Goal: Task Accomplishment & Management: Complete application form

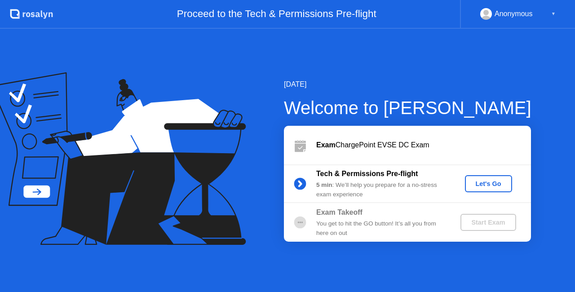
click at [502, 183] on div "Let's Go" at bounding box center [488, 183] width 40 height 7
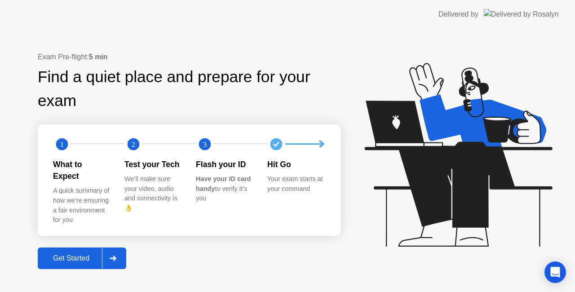
click at [119, 250] on div at bounding box center [113, 258] width 22 height 21
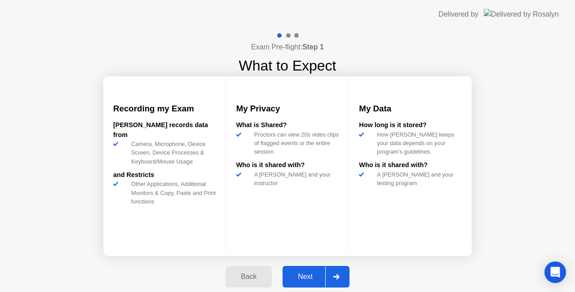
click at [335, 275] on icon at bounding box center [336, 276] width 7 height 5
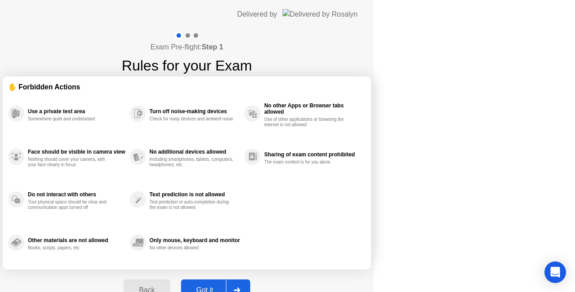
click at [255, 275] on div "Back Got it" at bounding box center [186, 289] width 137 height 41
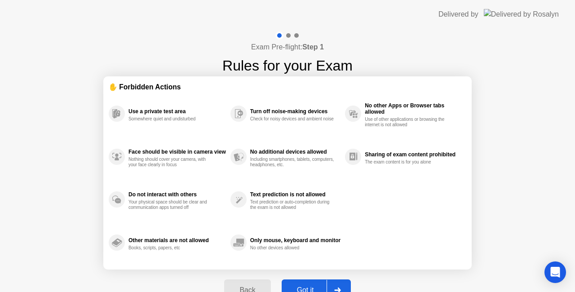
click at [335, 275] on div "Back Got it" at bounding box center [287, 289] width 137 height 41
click at [336, 281] on div at bounding box center [337, 290] width 22 height 21
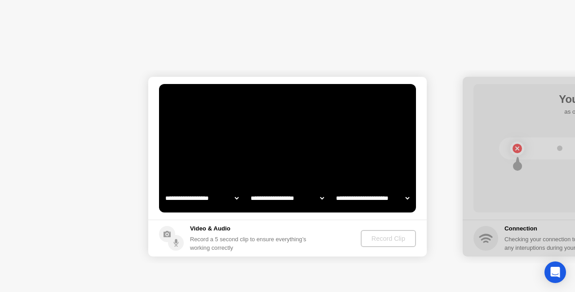
select select "**********"
select select "*******"
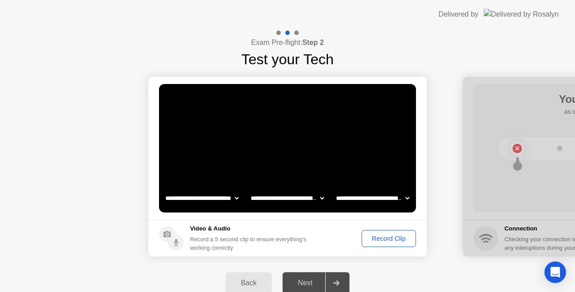
click at [336, 281] on icon at bounding box center [336, 282] width 7 height 5
click at [378, 241] on div "Record Clip" at bounding box center [389, 238] width 48 height 7
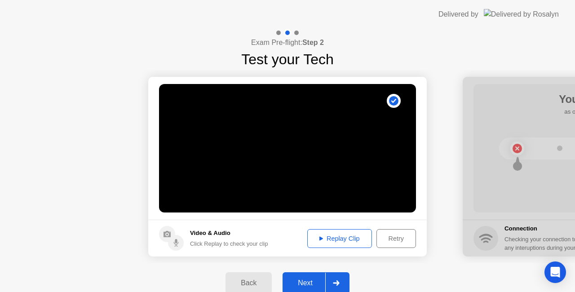
click at [342, 278] on div at bounding box center [336, 283] width 22 height 21
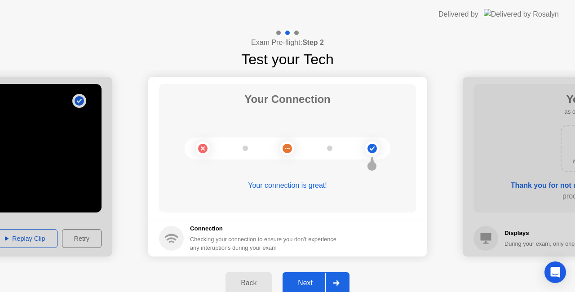
click at [342, 278] on div at bounding box center [336, 283] width 22 height 21
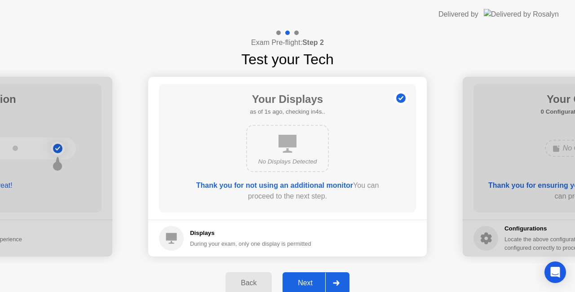
click at [342, 278] on div at bounding box center [336, 283] width 22 height 21
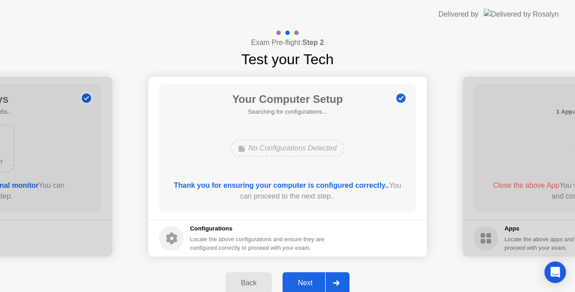
click at [342, 278] on div at bounding box center [336, 283] width 22 height 21
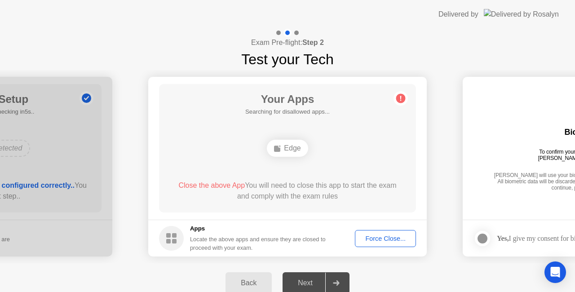
click at [342, 278] on div at bounding box center [336, 283] width 22 height 21
click at [372, 239] on div "Force Close..." at bounding box center [385, 238] width 55 height 7
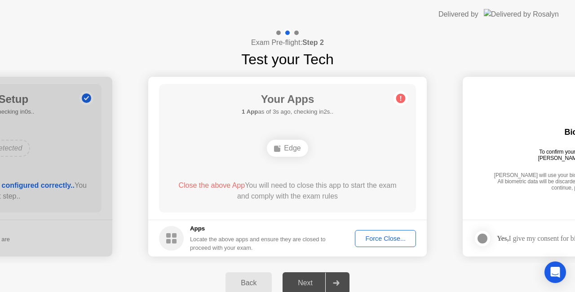
click at [362, 235] on div "Force Close..." at bounding box center [385, 238] width 55 height 7
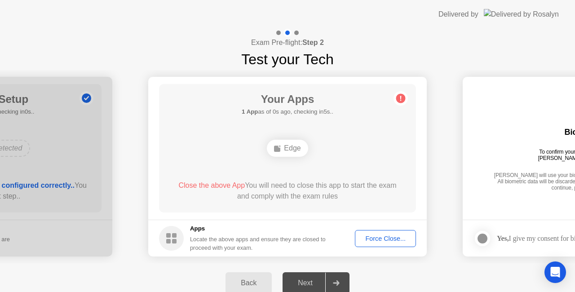
click at [369, 235] on div "Force Close..." at bounding box center [385, 238] width 55 height 7
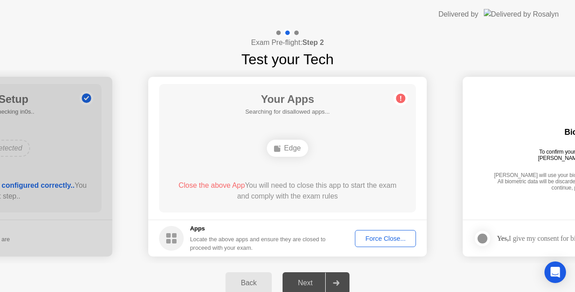
click at [286, 150] on div "Edge" at bounding box center [287, 148] width 41 height 17
click at [401, 101] on circle at bounding box center [400, 98] width 9 height 9
click at [295, 153] on div "Edge" at bounding box center [287, 148] width 41 height 17
click at [377, 240] on div "Force Close..." at bounding box center [385, 238] width 55 height 7
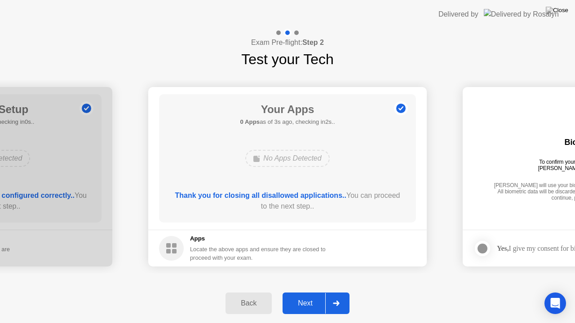
click at [313, 291] on div "Next" at bounding box center [305, 303] width 40 height 8
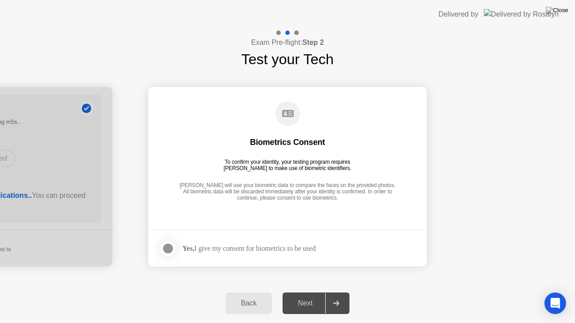
click at [313, 291] on div "Next" at bounding box center [305, 303] width 40 height 8
click at [172, 250] on div at bounding box center [168, 248] width 11 height 11
click at [307, 291] on div "Next" at bounding box center [305, 303] width 40 height 8
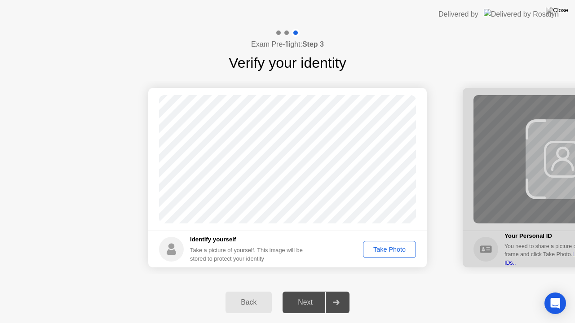
click at [366, 259] on footer "Identify yourself Take a picture of yourself. This image will be stored to prot…" at bounding box center [287, 249] width 278 height 37
click at [377, 251] on div "Take Photo" at bounding box center [389, 249] width 47 height 7
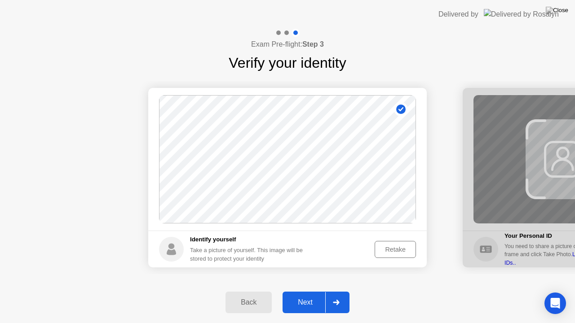
click at [333, 291] on icon at bounding box center [336, 302] width 7 height 5
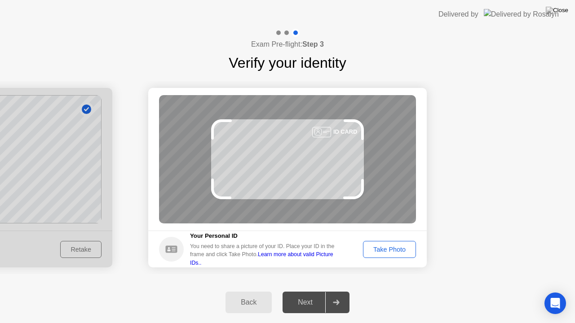
click at [333, 291] on icon at bounding box center [336, 302] width 7 height 5
click at [392, 247] on div "Take Photo" at bounding box center [389, 249] width 47 height 7
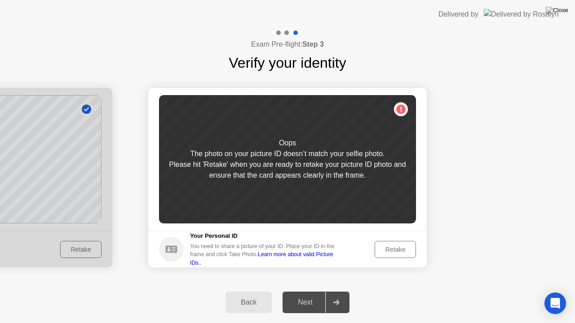
click at [396, 252] on div "Retake" at bounding box center [395, 249] width 35 height 7
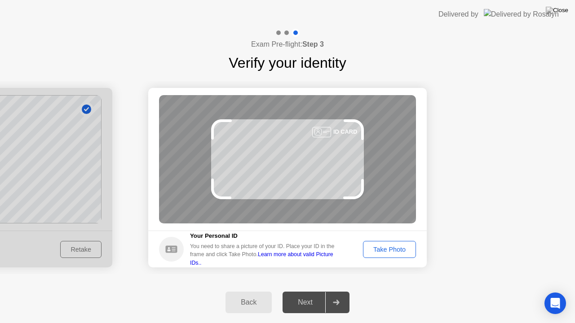
click at [396, 252] on div "Take Photo" at bounding box center [389, 249] width 47 height 7
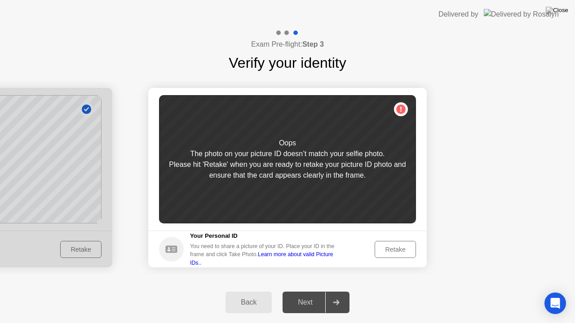
click at [396, 252] on div "Retake" at bounding box center [395, 249] width 35 height 7
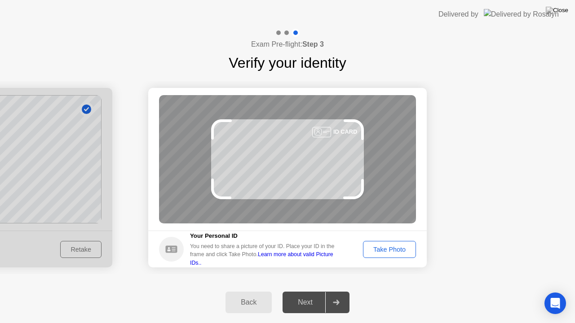
click at [396, 252] on div "Take Photo" at bounding box center [389, 249] width 47 height 7
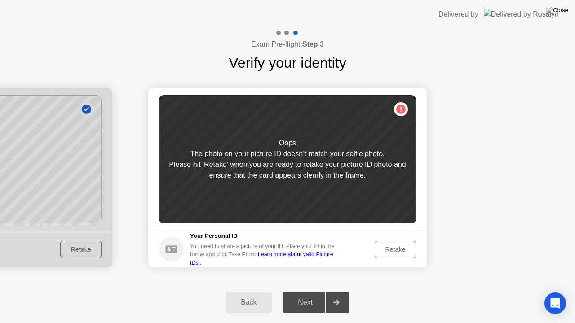
click at [395, 252] on div "Retake" at bounding box center [395, 249] width 35 height 7
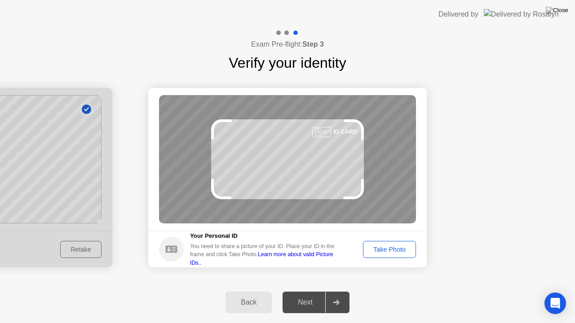
click at [395, 252] on div "Take Photo" at bounding box center [389, 249] width 47 height 7
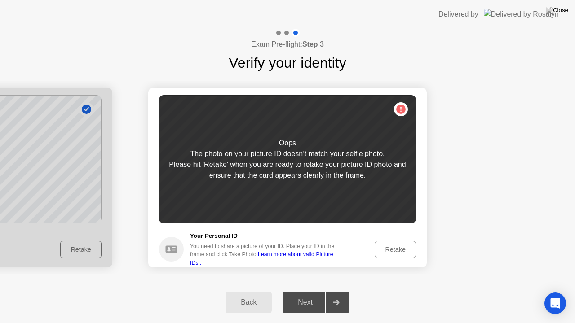
click at [390, 246] on div "Retake" at bounding box center [395, 249] width 35 height 7
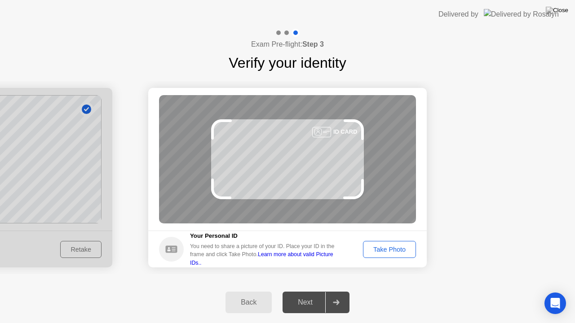
click at [388, 248] on div "Take Photo" at bounding box center [389, 249] width 47 height 7
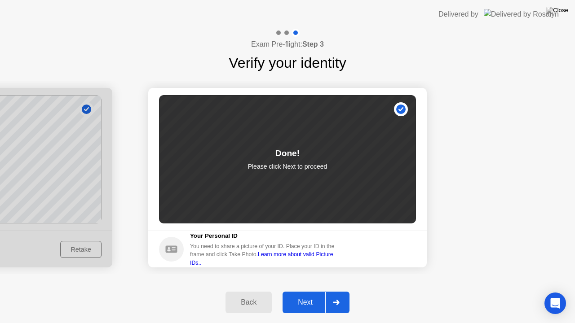
click at [339, 291] on div at bounding box center [336, 302] width 22 height 21
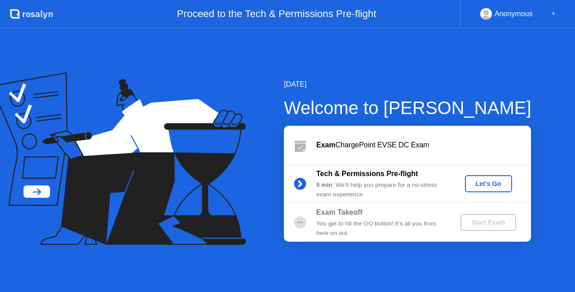
click at [488, 191] on button "Let's Go" at bounding box center [488, 183] width 47 height 17
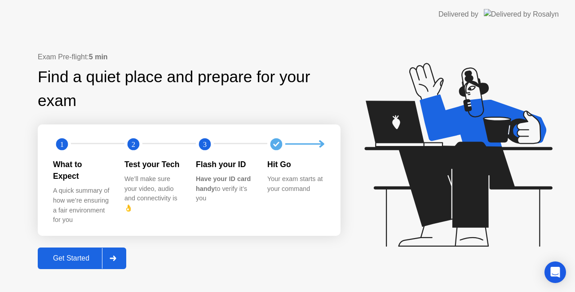
click at [123, 259] on div at bounding box center [113, 258] width 22 height 21
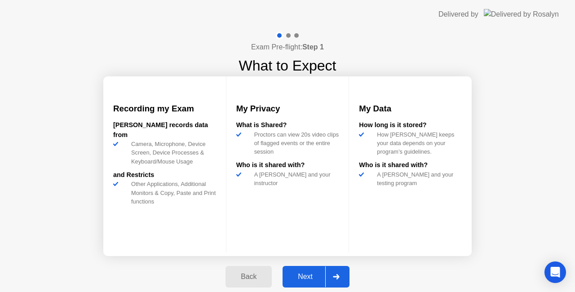
click at [340, 274] on div at bounding box center [336, 276] width 22 height 21
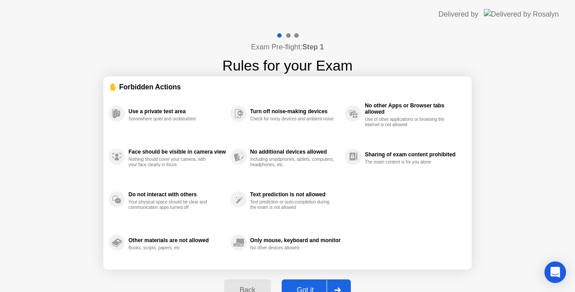
click at [343, 284] on div at bounding box center [337, 290] width 22 height 21
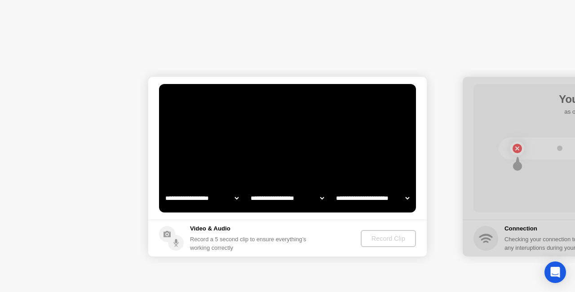
select select "**********"
select select "*******"
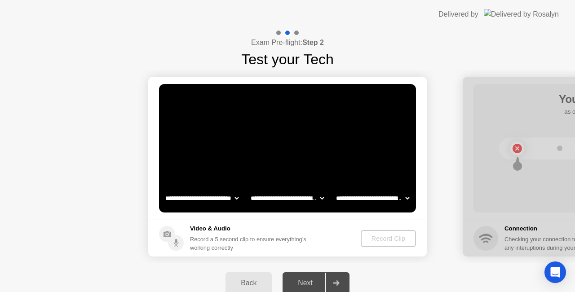
click at [341, 280] on div at bounding box center [336, 283] width 22 height 21
click at [380, 238] on div "Record Clip" at bounding box center [389, 238] width 48 height 7
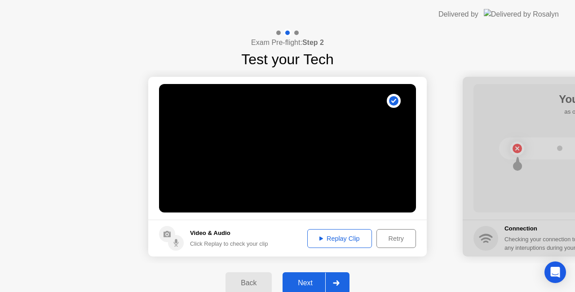
click at [342, 280] on div at bounding box center [336, 283] width 22 height 21
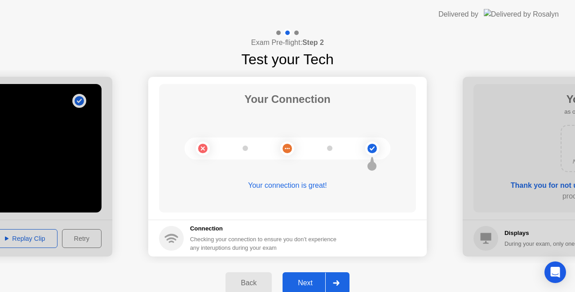
click at [343, 279] on div at bounding box center [336, 283] width 22 height 21
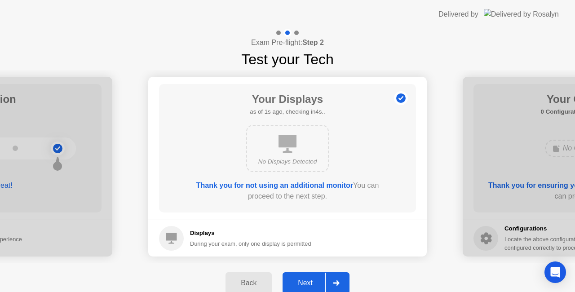
click at [343, 279] on div at bounding box center [336, 283] width 22 height 21
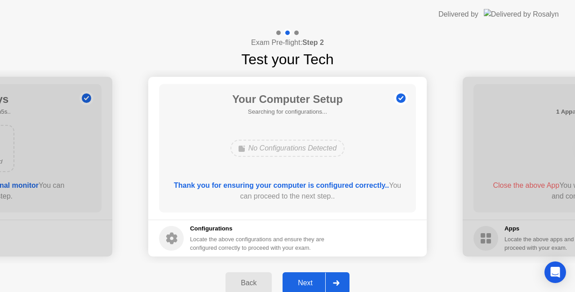
click at [343, 279] on div at bounding box center [336, 283] width 22 height 21
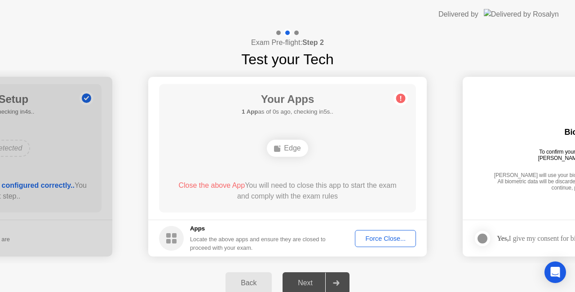
click at [366, 236] on div "Force Close..." at bounding box center [385, 238] width 55 height 7
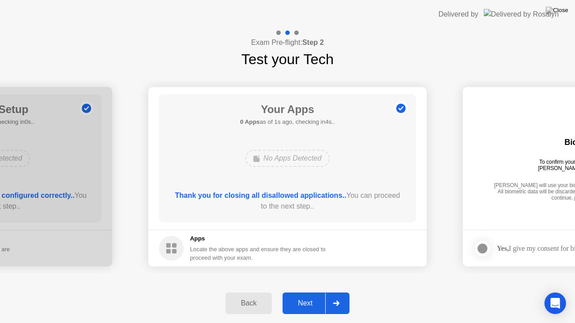
click at [338, 291] on div at bounding box center [336, 303] width 22 height 21
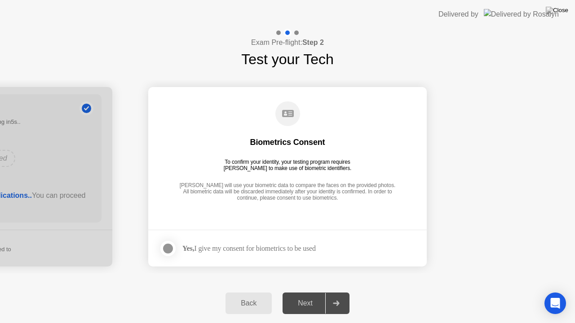
click at [338, 291] on div at bounding box center [336, 303] width 22 height 21
click at [165, 252] on div at bounding box center [168, 248] width 11 height 11
click at [312, 291] on div "Next" at bounding box center [305, 303] width 40 height 8
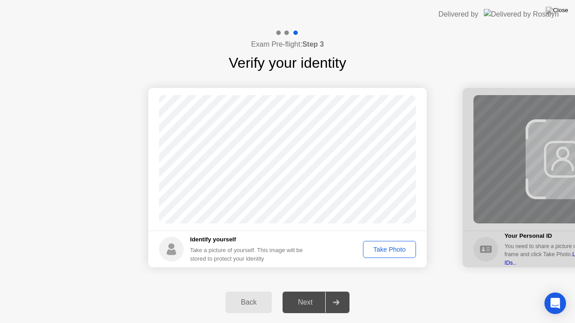
click at [394, 246] on div "Take Photo" at bounding box center [389, 249] width 47 height 7
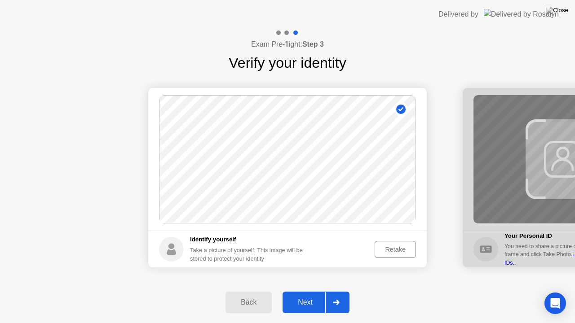
click at [343, 291] on div at bounding box center [336, 302] width 22 height 21
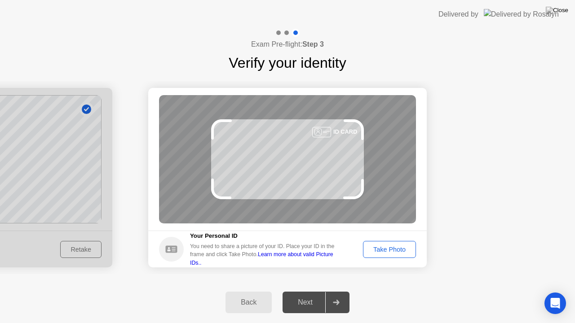
click at [393, 247] on div "Take Photo" at bounding box center [389, 249] width 47 height 7
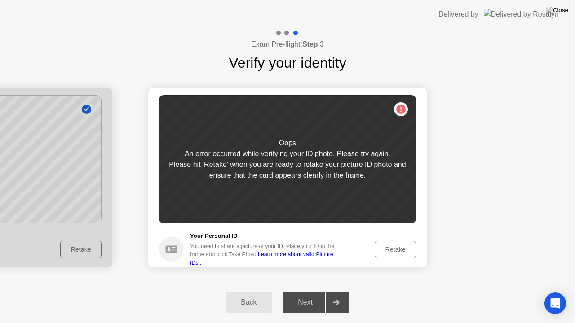
click at [393, 247] on div "Retake" at bounding box center [395, 249] width 35 height 7
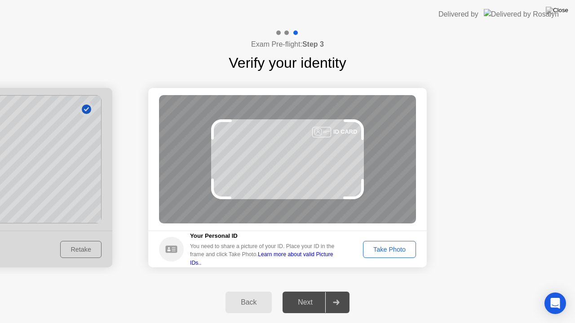
click at [393, 247] on div "Take Photo" at bounding box center [389, 249] width 47 height 7
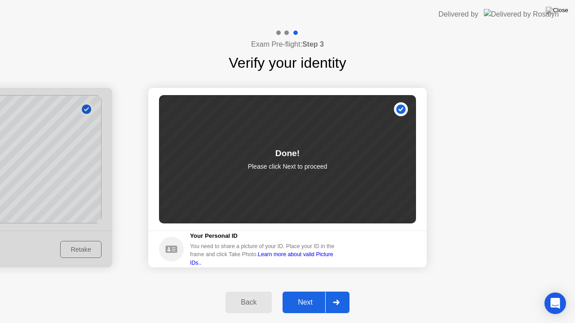
click at [314, 291] on div "Next" at bounding box center [305, 303] width 40 height 8
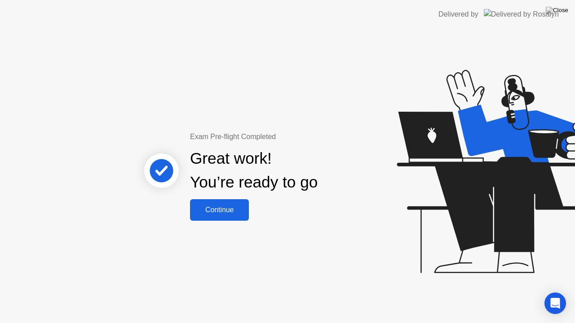
click at [246, 208] on div "Continue" at bounding box center [219, 210] width 53 height 8
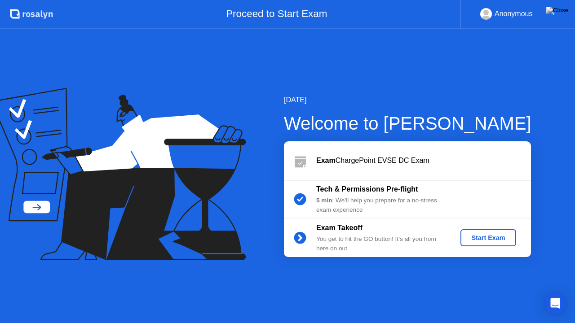
click at [486, 238] on div "Start Exam" at bounding box center [488, 237] width 48 height 7
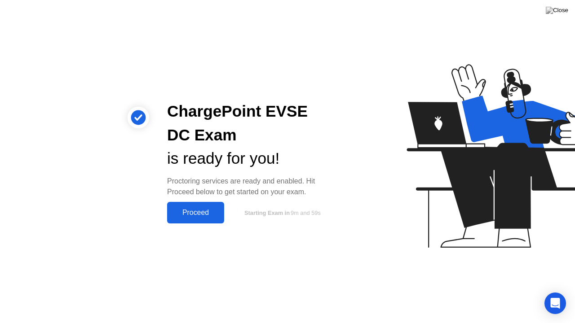
click at [193, 213] on div "Proceed" at bounding box center [196, 213] width 52 height 8
